Goal: Book appointment/travel/reservation

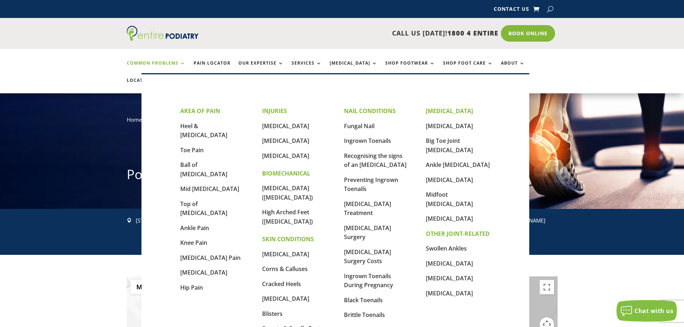
click at [181, 62] on link "Common Problems" at bounding box center [156, 68] width 59 height 15
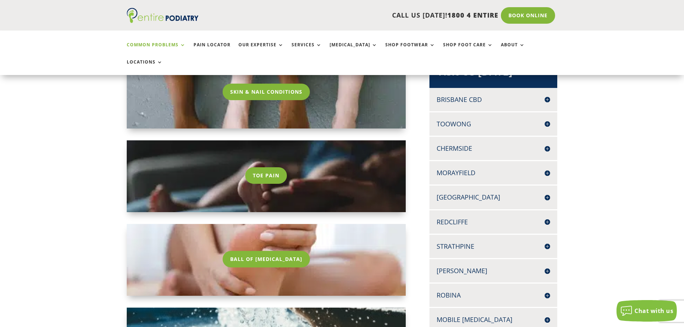
scroll to position [172, 0]
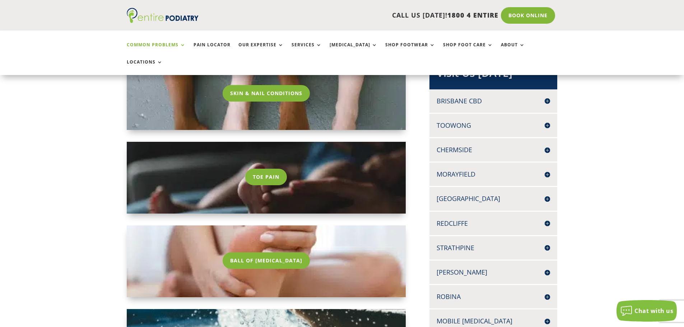
click at [459, 243] on h4 "Strathpine" at bounding box center [492, 247] width 113 height 9
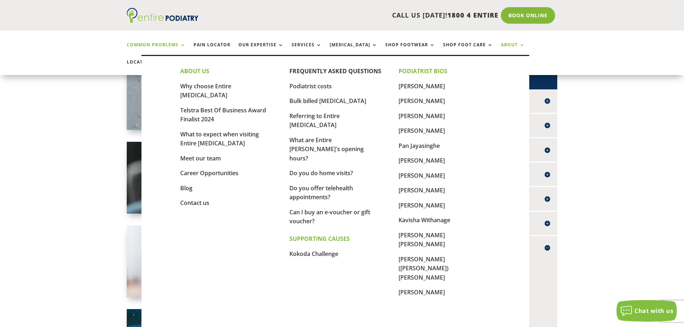
click at [505, 46] on link "About" at bounding box center [513, 49] width 24 height 15
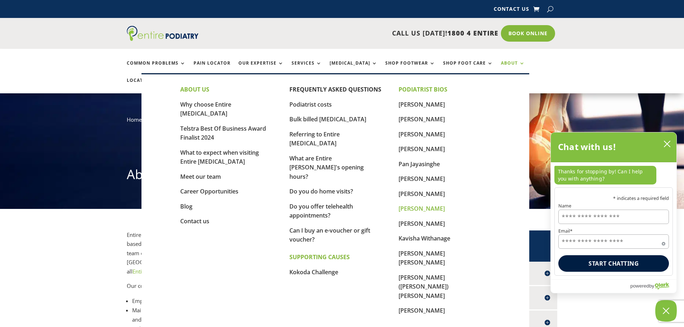
click at [416, 210] on link "[PERSON_NAME]" at bounding box center [421, 209] width 46 height 8
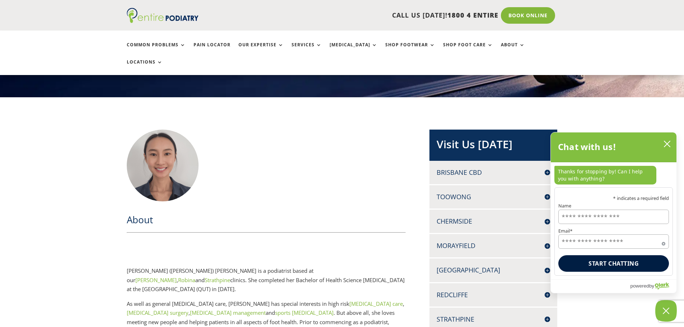
scroll to position [115, 0]
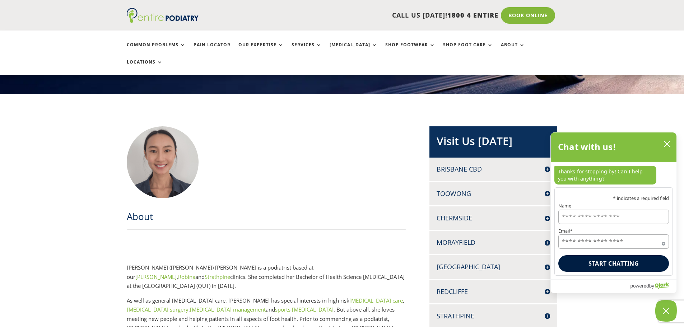
click at [469, 312] on h4 "Strathpine" at bounding box center [492, 316] width 113 height 9
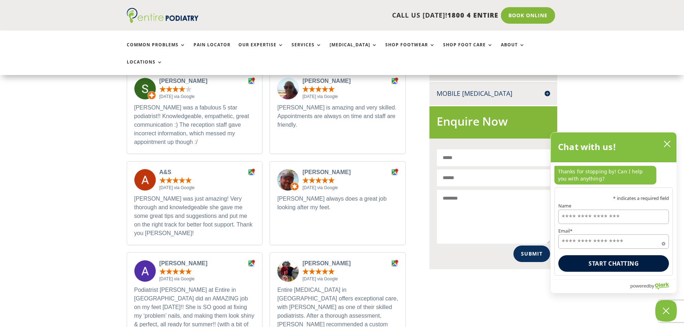
scroll to position [488, 0]
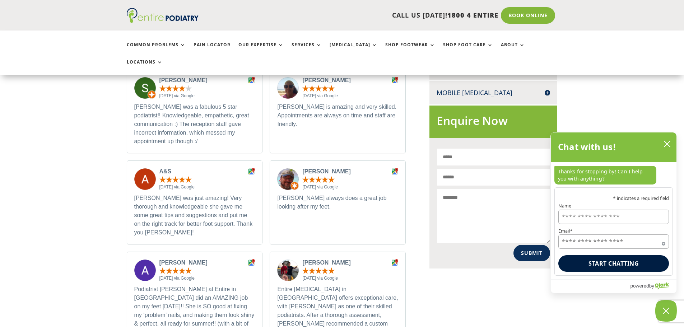
drag, startPoint x: 683, startPoint y: 100, endPoint x: 683, endPoint y: 74, distance: 26.6
click at [683, 74] on div "About Jesslyn (Jess) Kee is a podiatrist based at our Logan , Robina and Strath…" at bounding box center [342, 226] width 684 height 1010
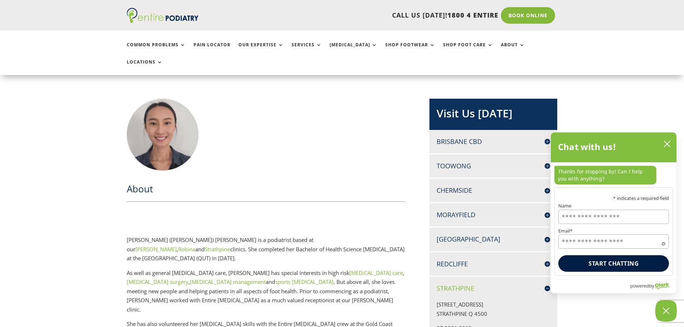
scroll to position [144, 0]
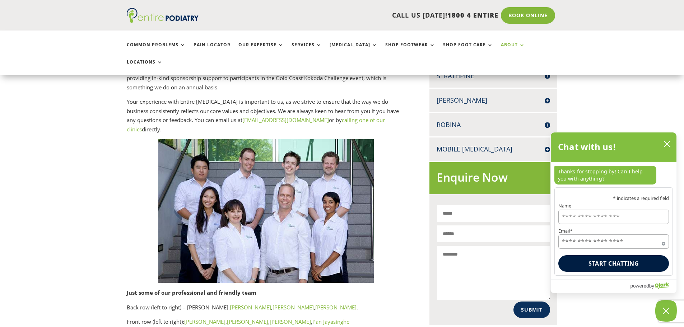
scroll to position [345, 0]
click at [312, 318] on link "Pan Jayasinghe" at bounding box center [330, 321] width 37 height 7
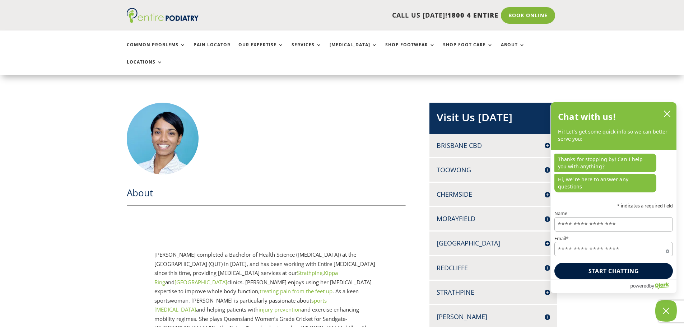
scroll to position [144, 0]
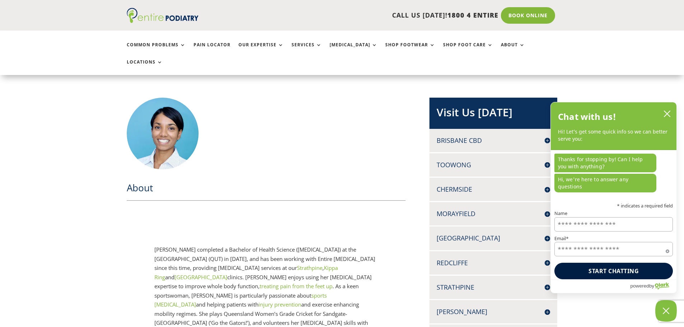
click at [469, 283] on h4 "Strathpine" at bounding box center [492, 287] width 113 height 9
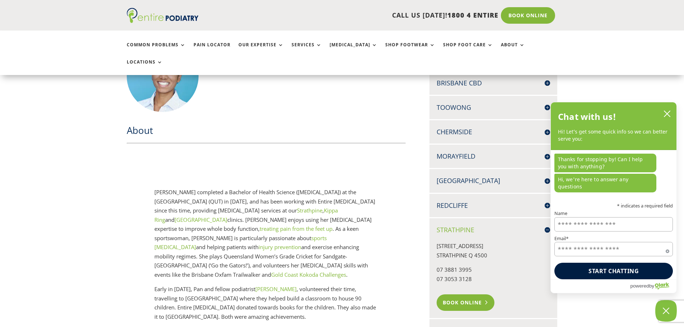
click at [463, 294] on link "Book Online" at bounding box center [465, 302] width 58 height 17
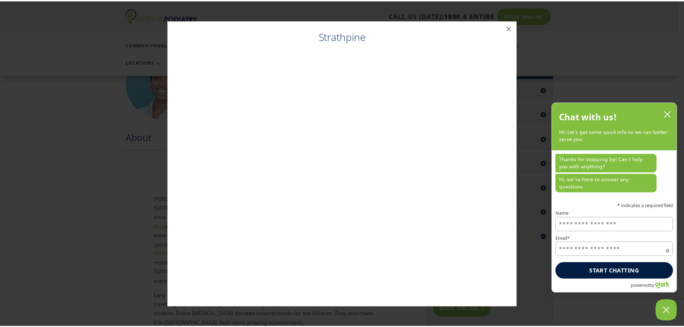
scroll to position [194, 0]
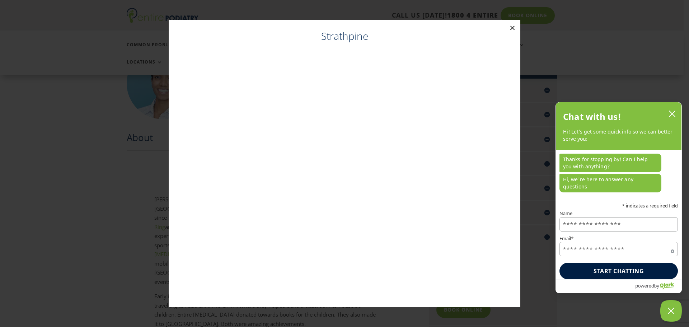
click at [514, 26] on button "×" at bounding box center [513, 28] width 16 height 16
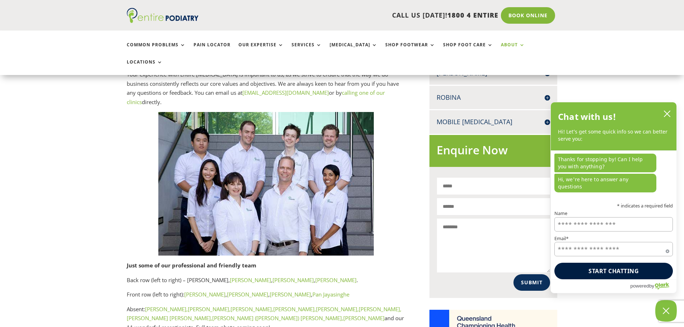
scroll to position [373, 0]
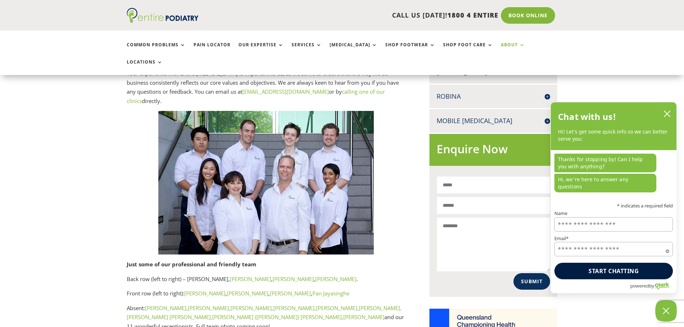
click at [343, 313] on link "[PERSON_NAME]" at bounding box center [363, 316] width 41 height 7
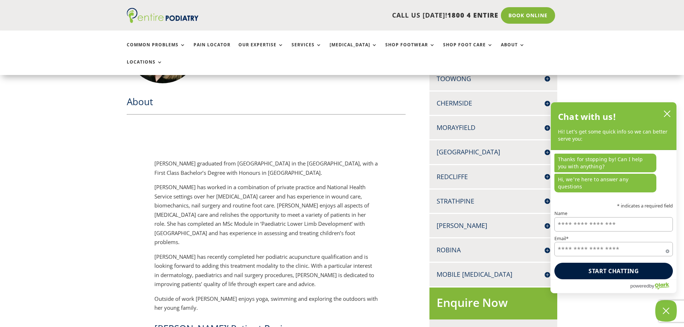
scroll to position [287, 0]
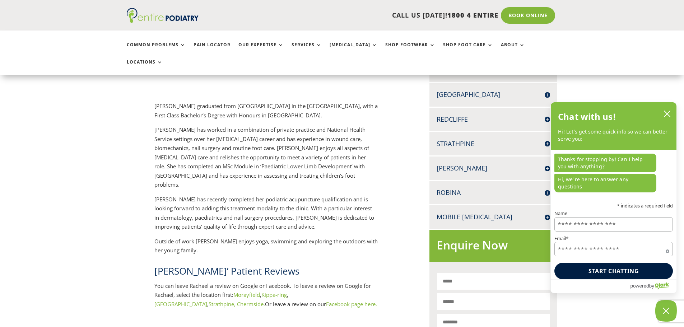
click at [209, 300] on link "Strathpine," at bounding box center [222, 303] width 27 height 7
